Goal: Communication & Community: Connect with others

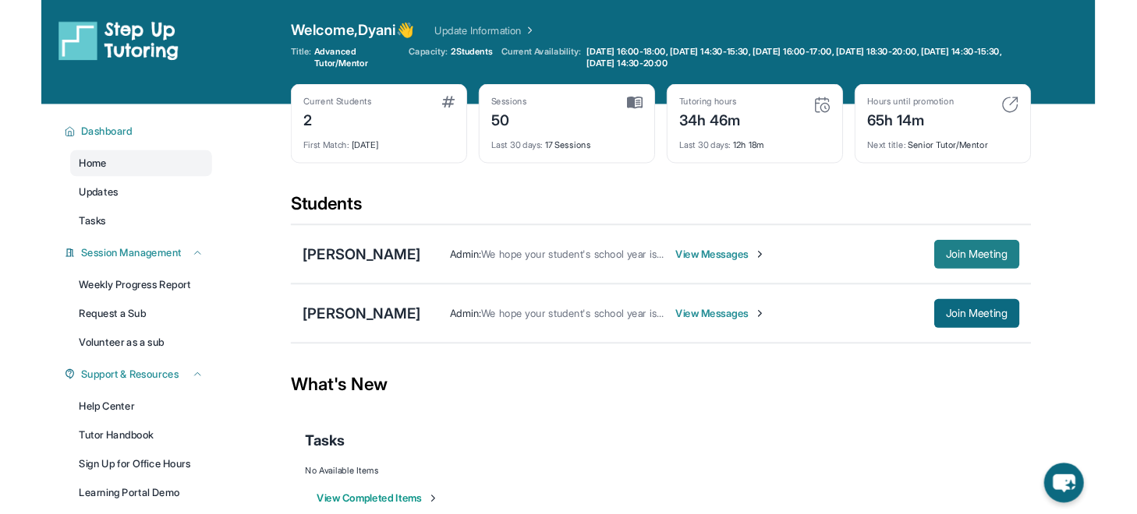
scroll to position [58, 0]
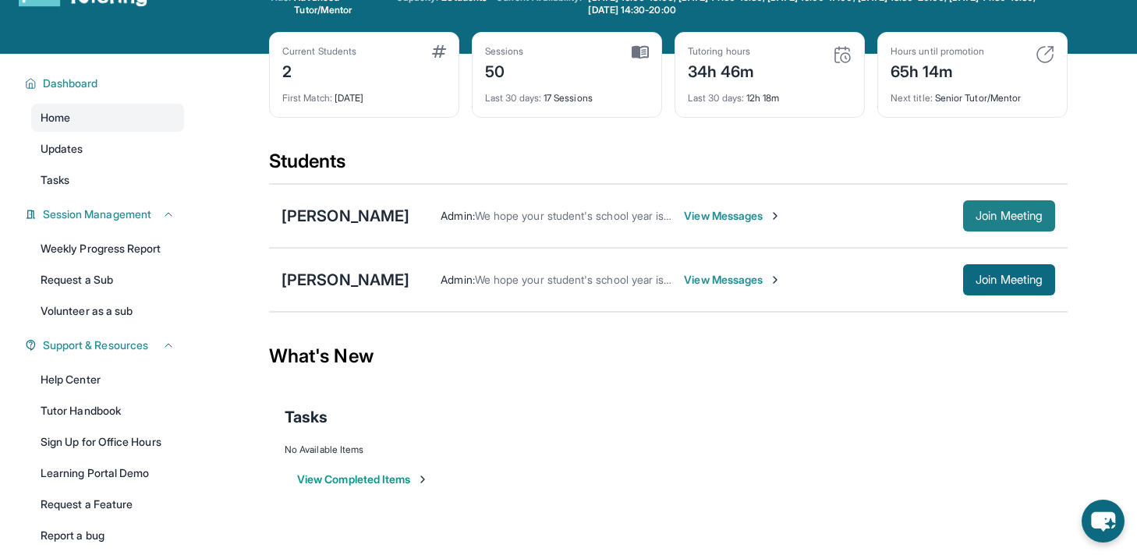
click at [1012, 219] on span "Join Meeting" at bounding box center [1008, 215] width 67 height 9
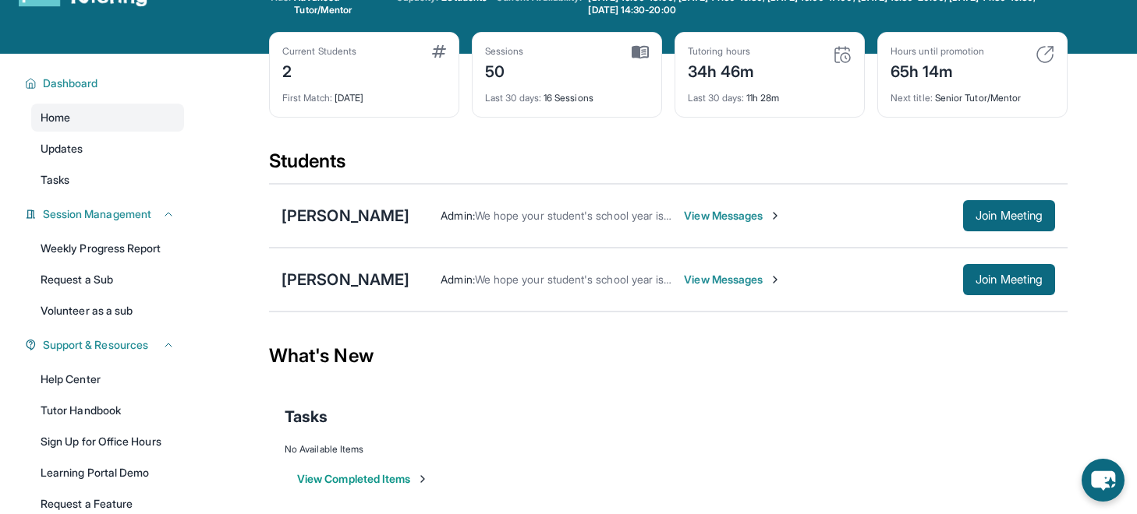
click at [741, 217] on span "View Messages" at bounding box center [732, 216] width 97 height 16
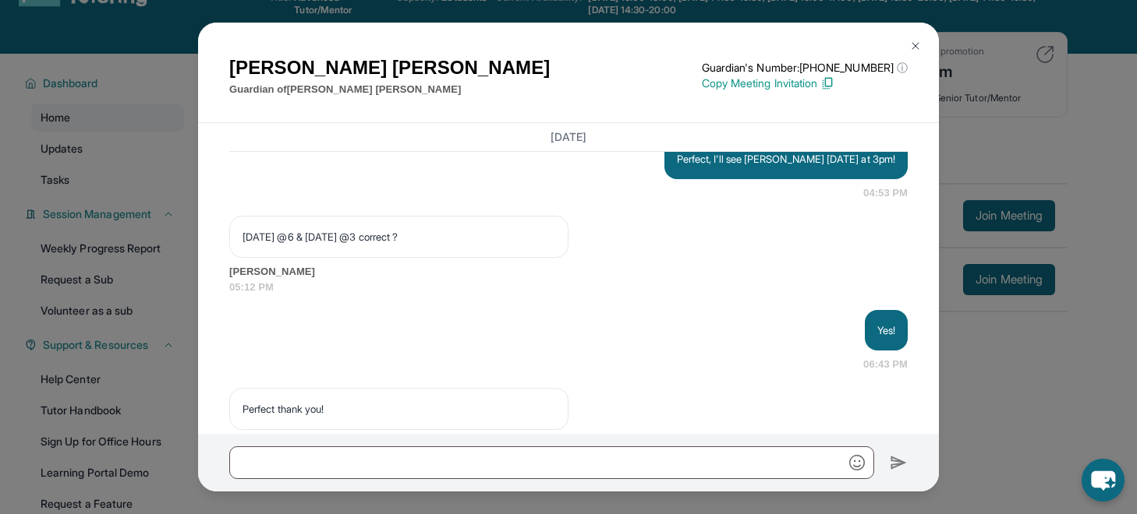
scroll to position [24033, 0]
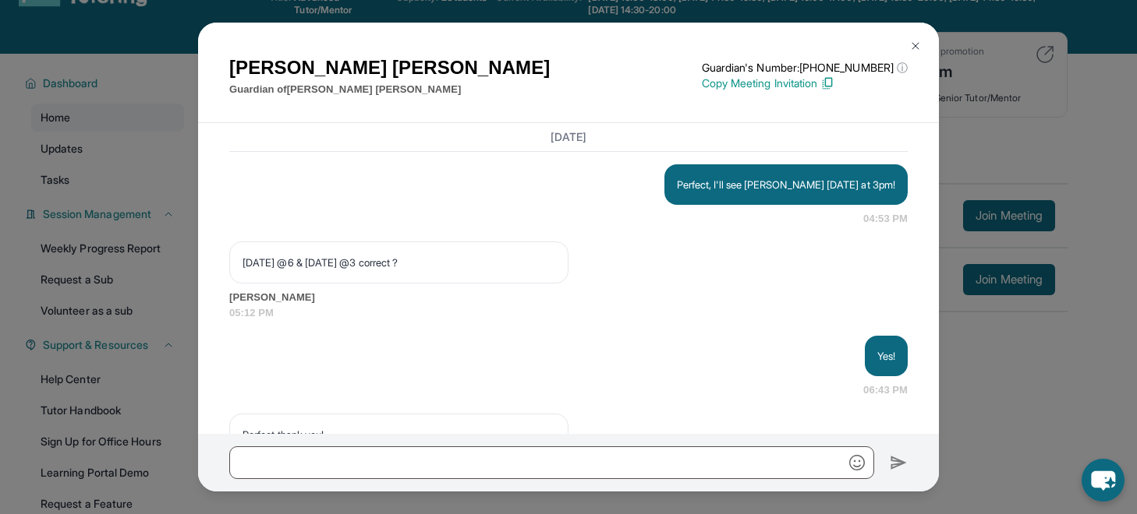
copy p "Hey! Just a 15 minute reminder before our session [DATE] at 6pm!"
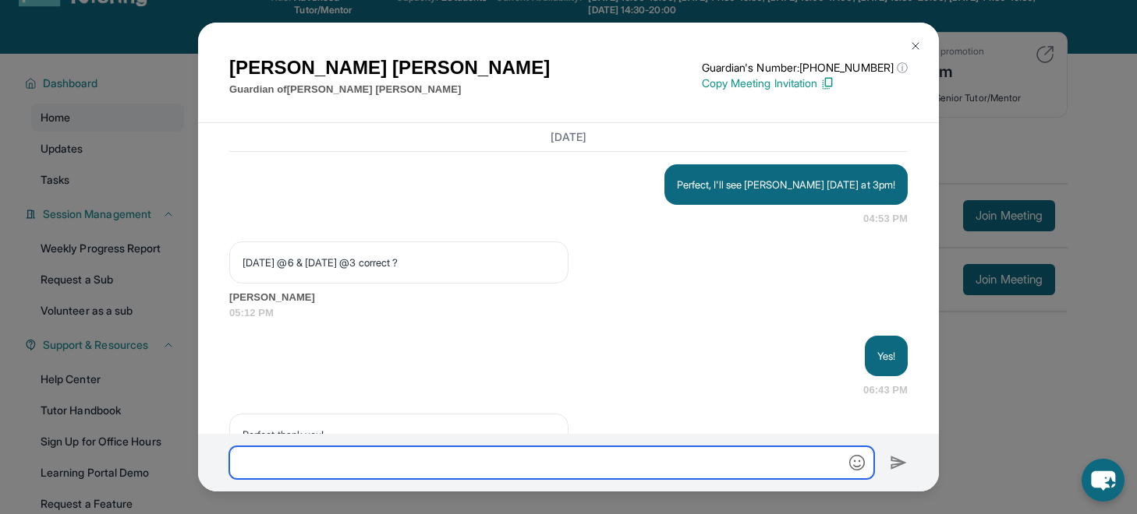
click at [655, 458] on input "text" at bounding box center [551, 463] width 645 height 33
paste input "**********"
type input "**********"
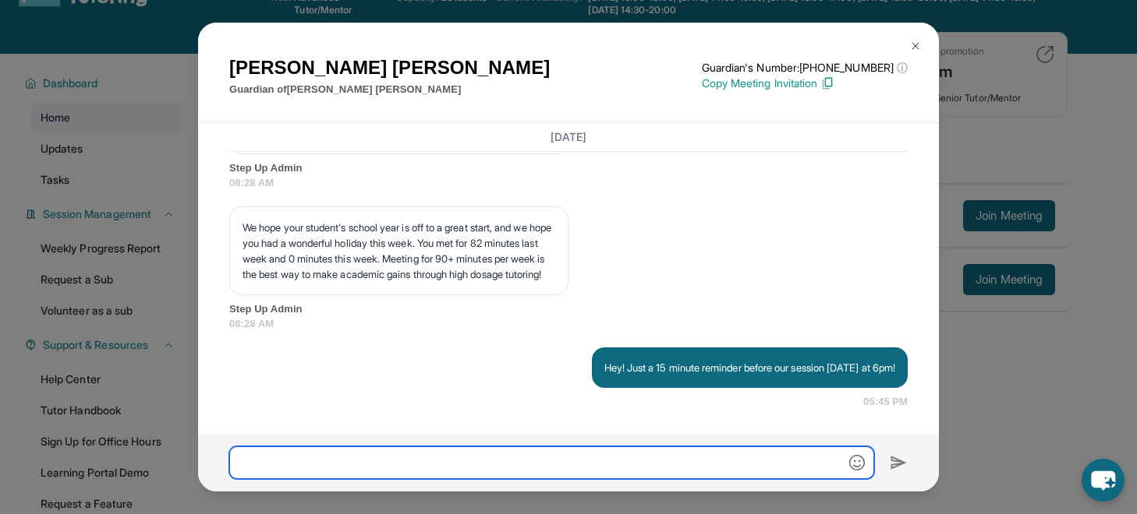
scroll to position [25243, 0]
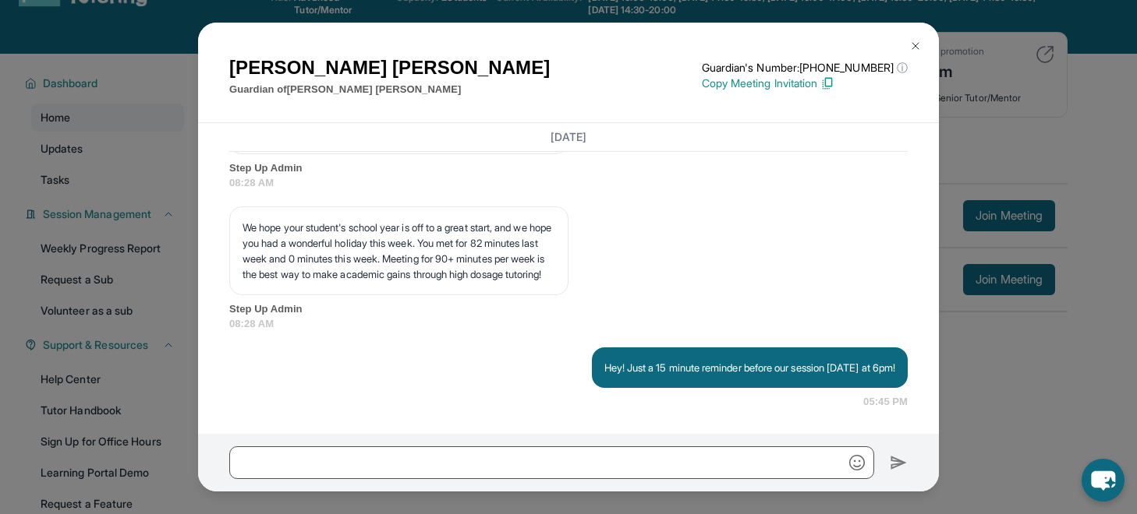
click at [973, 111] on div "[PERSON_NAME] Guardian of [PERSON_NAME] Guardian's Number: [PHONE_NUMBER] ⓘ Thi…" at bounding box center [568, 257] width 1137 height 514
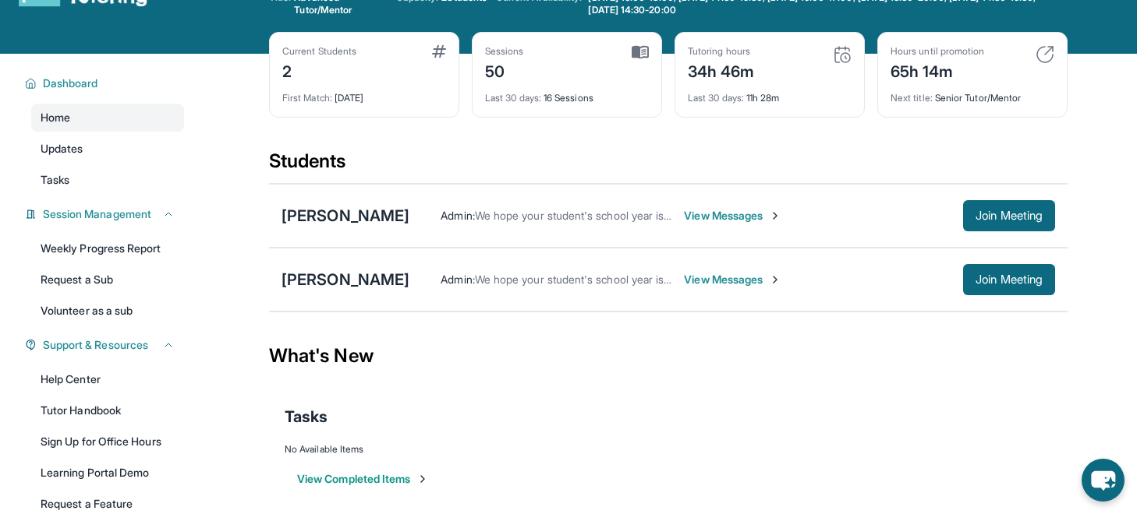
click at [729, 214] on span "View Messages" at bounding box center [732, 216] width 97 height 16
